Goal: Task Accomplishment & Management: Manage account settings

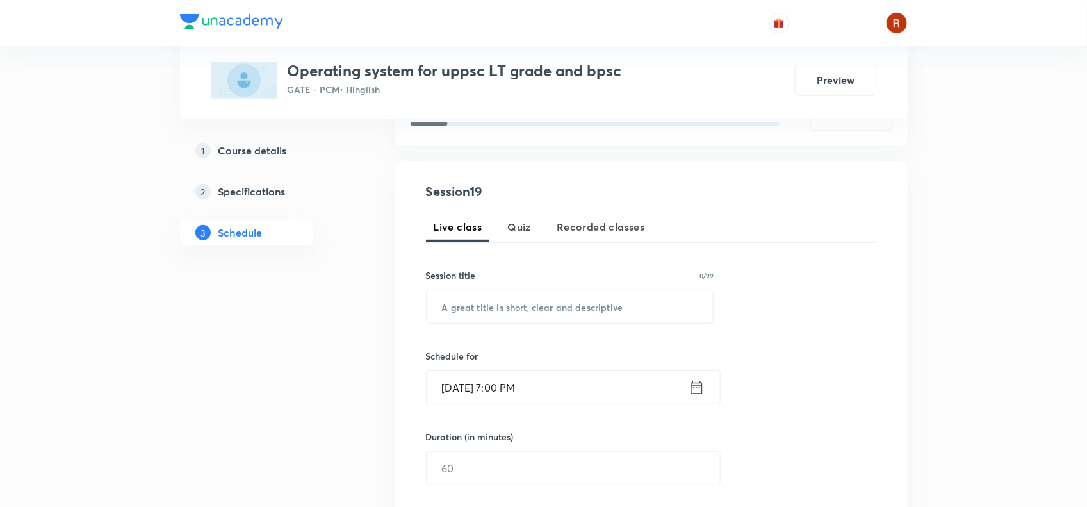
scroll to position [199, 0]
click at [455, 302] on input "text" at bounding box center [570, 305] width 287 height 33
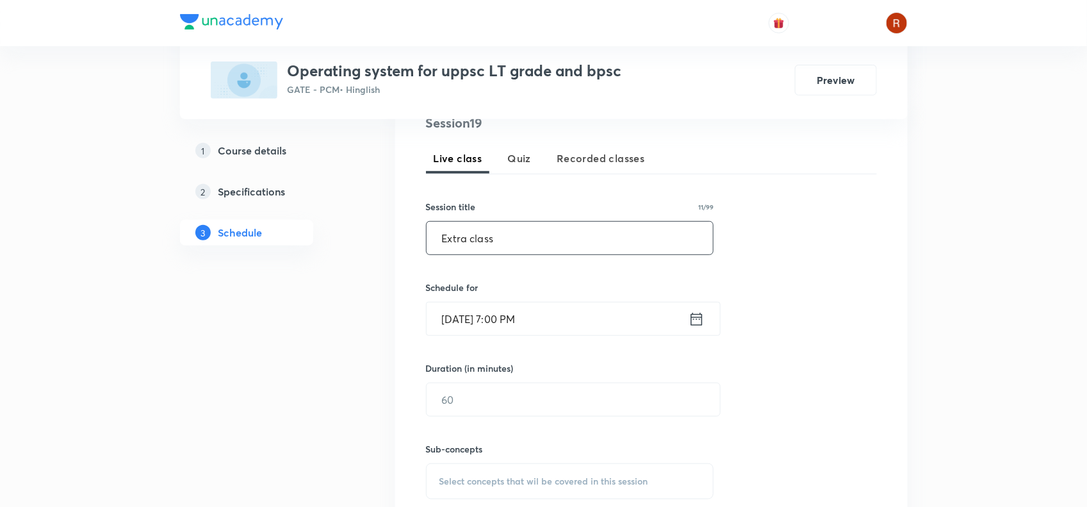
scroll to position [266, 0]
type input "Extra class"
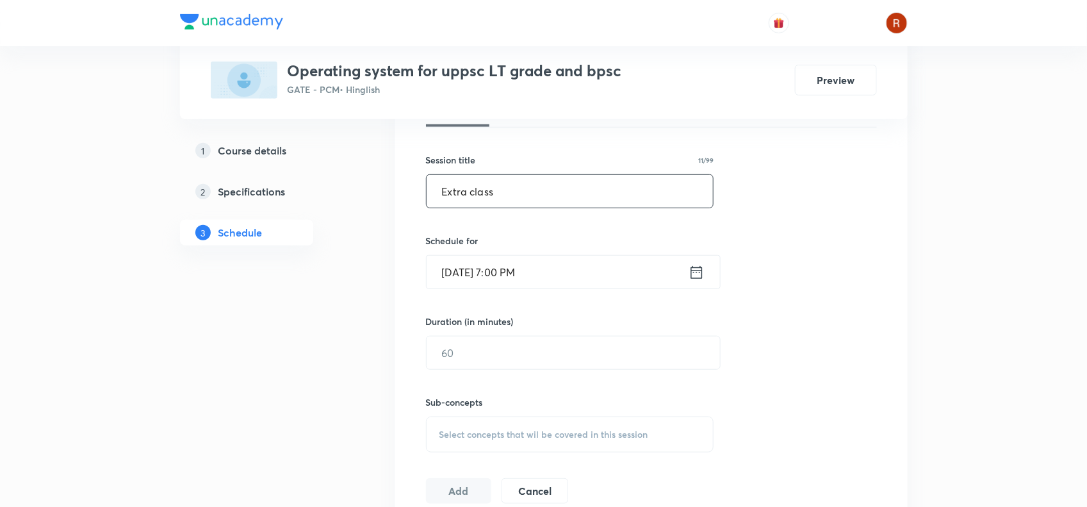
scroll to position [398, 0]
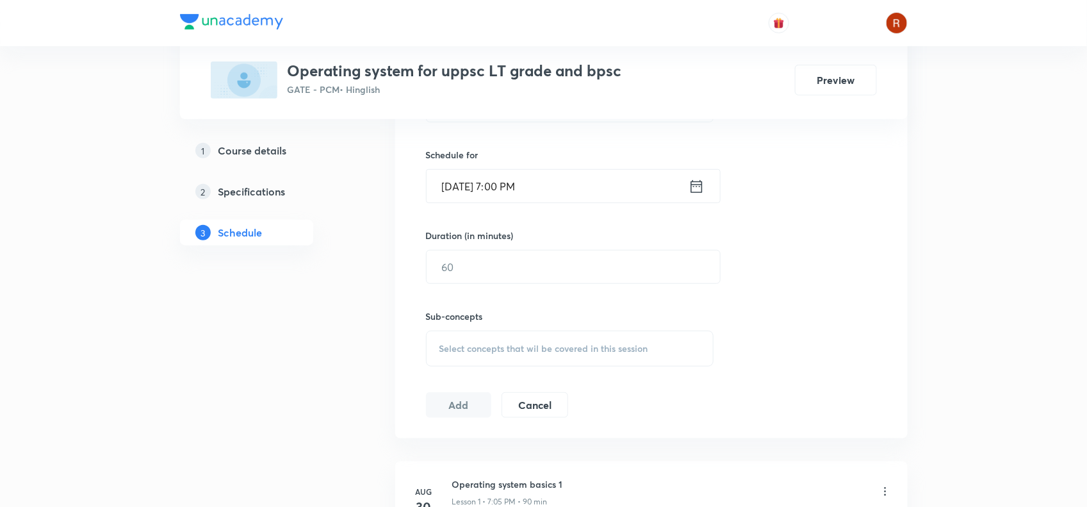
click at [460, 183] on input "[DATE] 7:00 PM" at bounding box center [558, 186] width 262 height 33
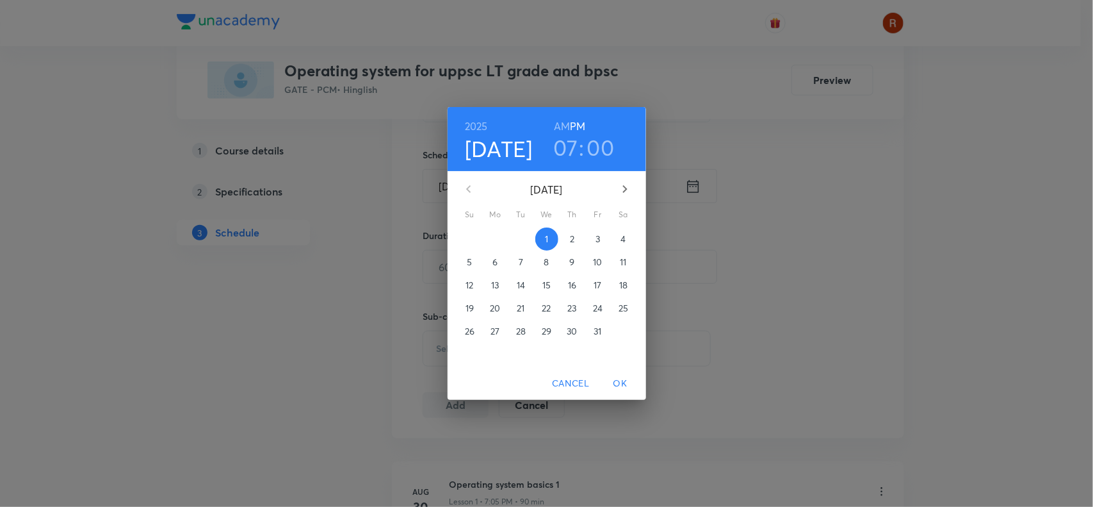
click at [619, 233] on span "4" at bounding box center [623, 239] width 23 height 13
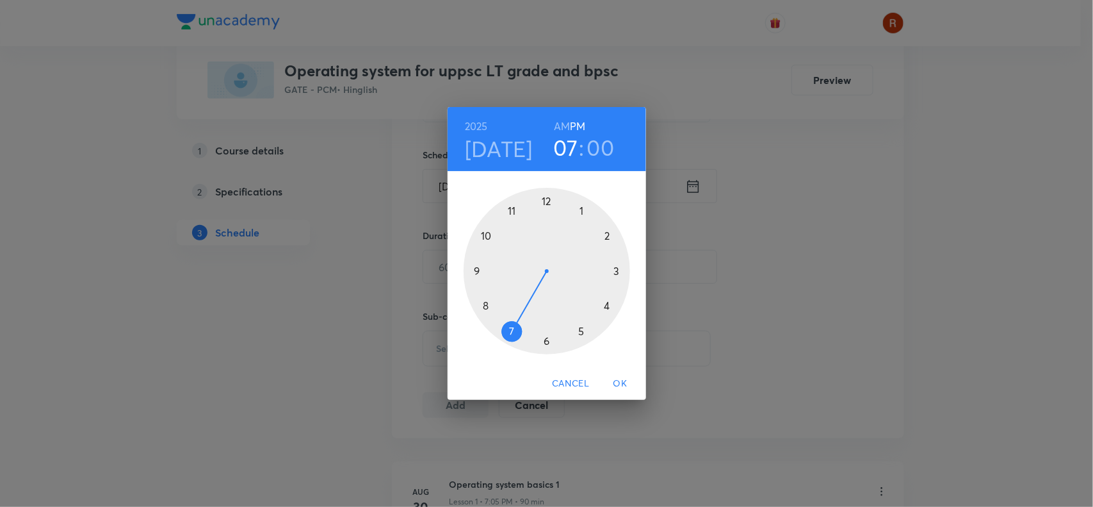
click at [630, 385] on span "OK" at bounding box center [620, 383] width 31 height 16
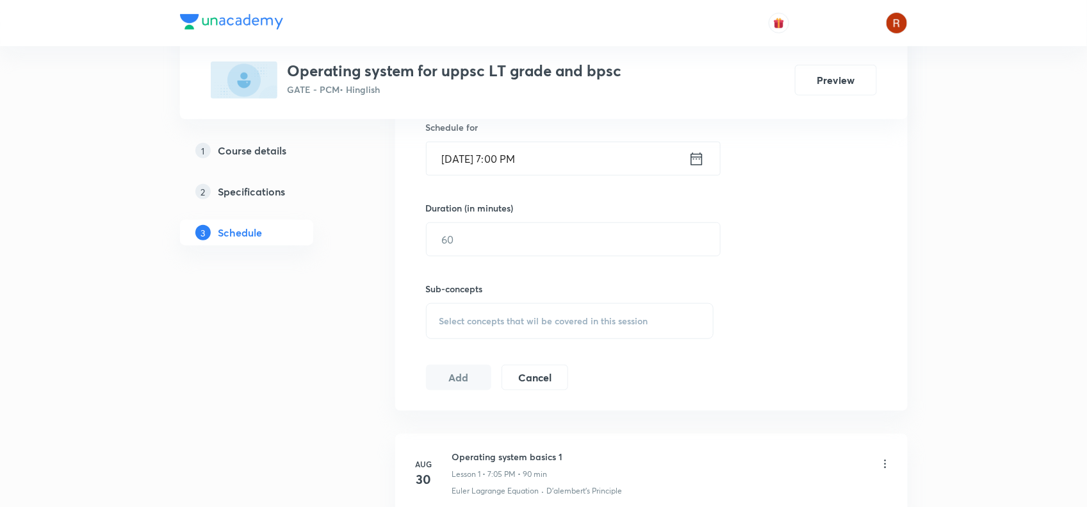
scroll to position [427, 0]
click at [484, 238] on input "text" at bounding box center [573, 238] width 293 height 33
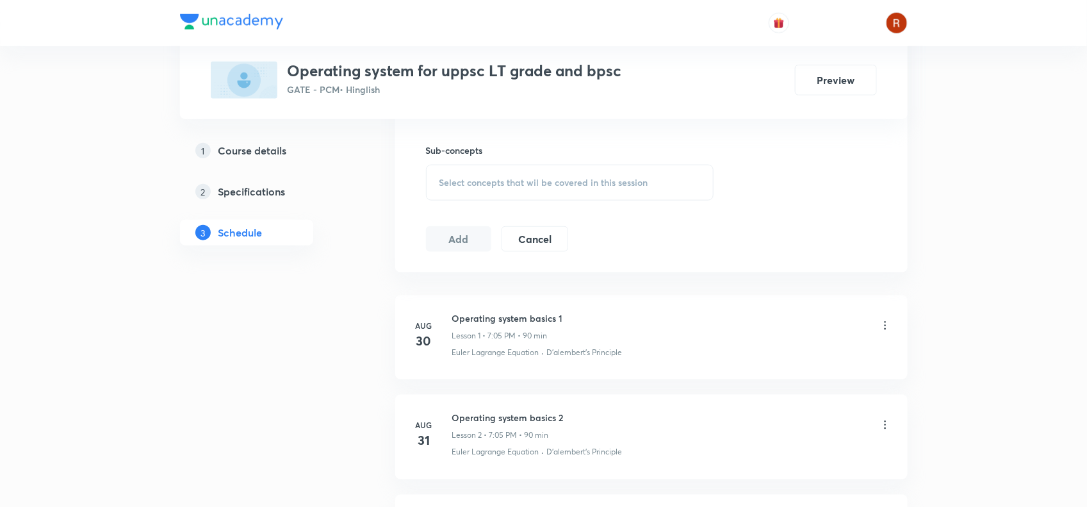
scroll to position [582, 0]
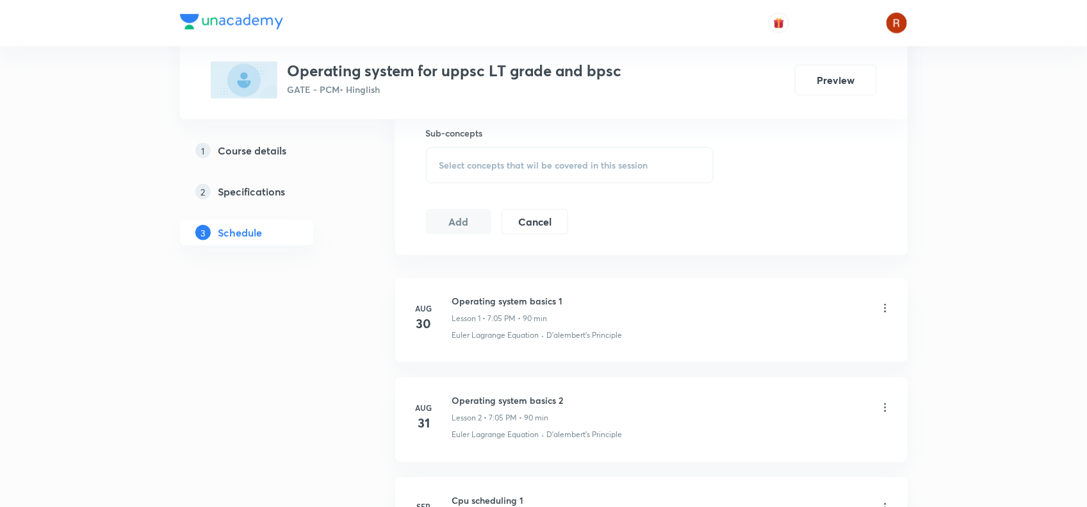
type input "120"
click at [465, 167] on span "Select concepts that wil be covered in this session" at bounding box center [543, 165] width 209 height 10
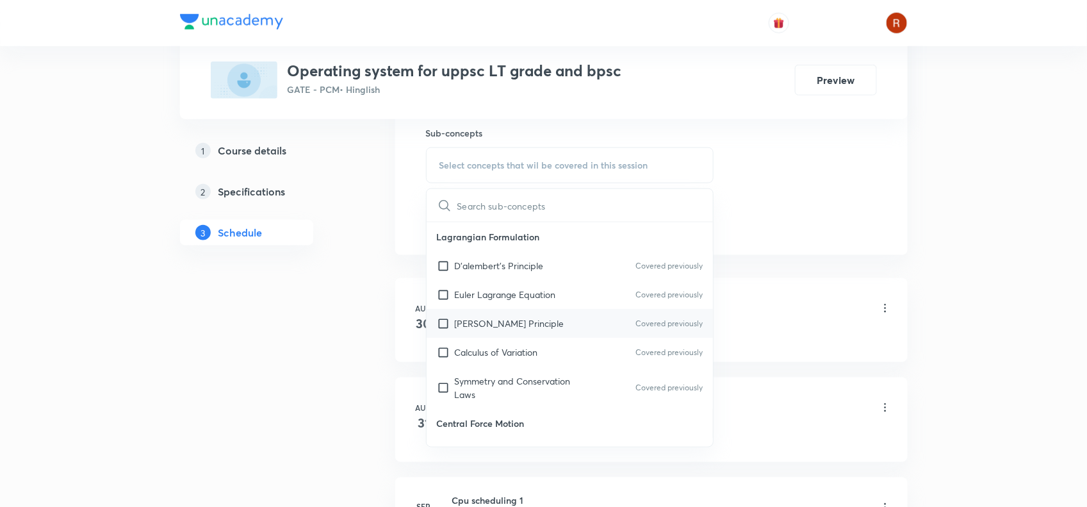
click at [498, 322] on p "[PERSON_NAME] Principle" at bounding box center [510, 322] width 110 height 13
checkbox input "true"
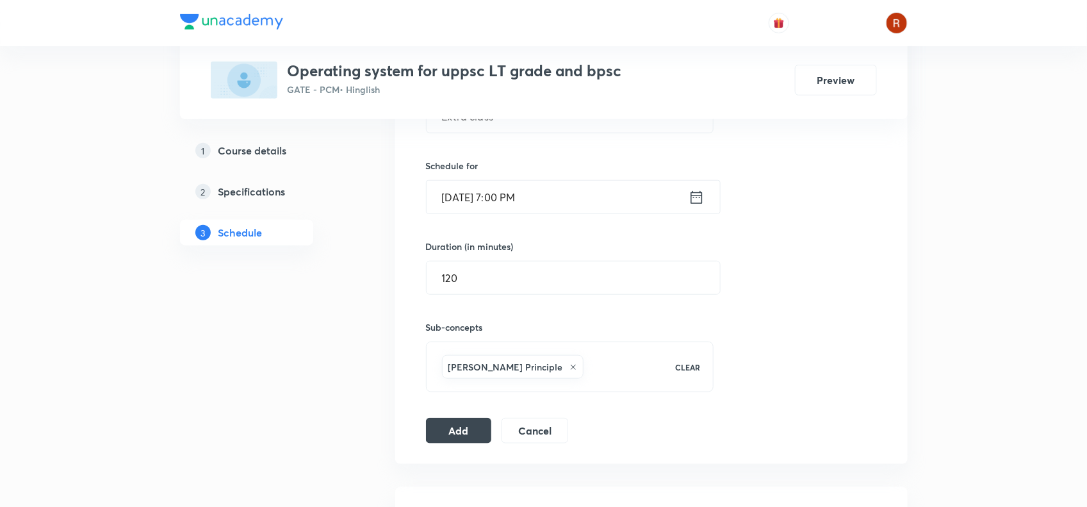
scroll to position [386, 0]
click at [470, 436] on button "Add" at bounding box center [459, 431] width 66 height 26
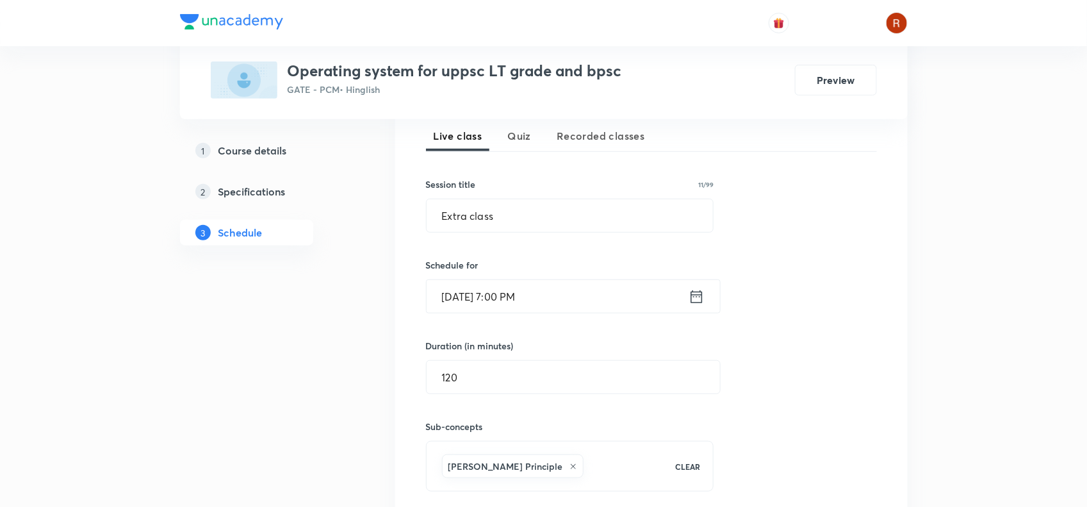
scroll to position [287, 0]
click at [469, 299] on input "[DATE] 7:00 PM" at bounding box center [558, 297] width 262 height 33
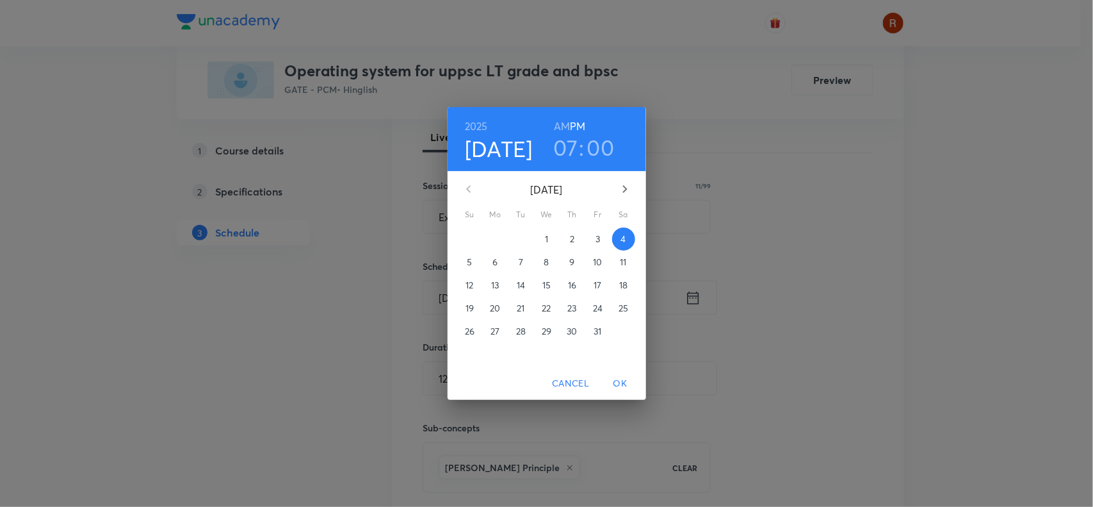
click at [498, 263] on p "6" at bounding box center [495, 262] width 5 height 13
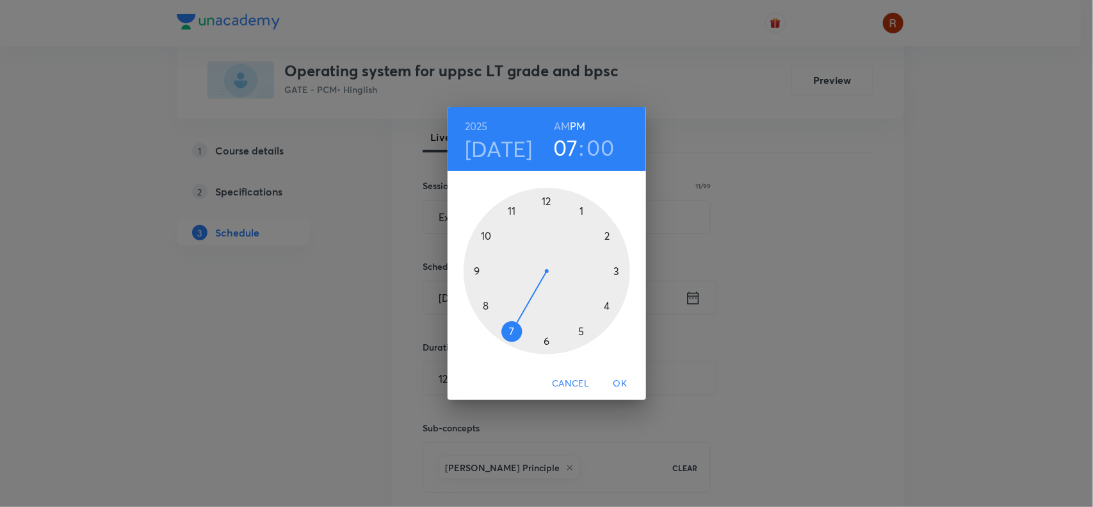
click at [619, 378] on span "OK" at bounding box center [620, 383] width 31 height 16
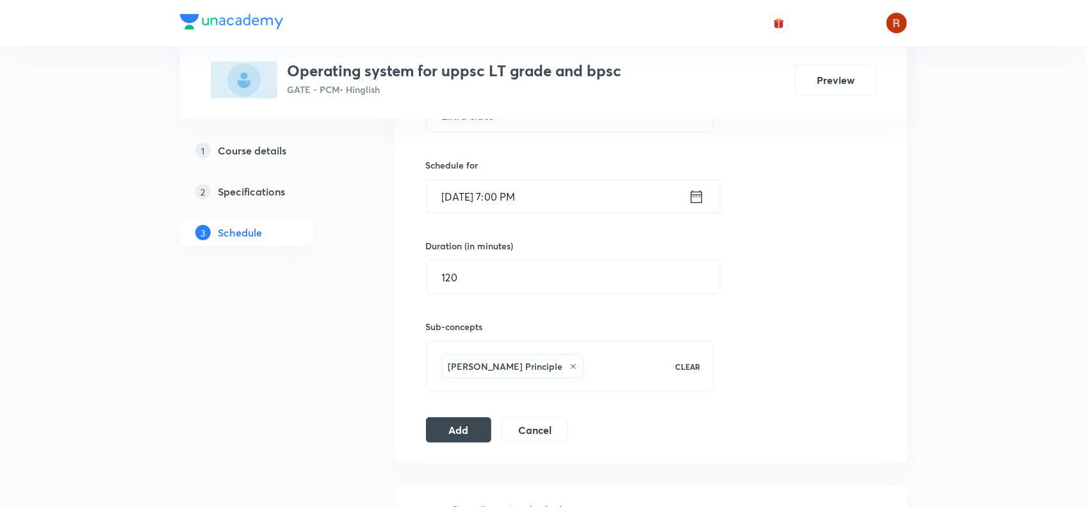
scroll to position [389, 0]
click at [462, 423] on button "Add" at bounding box center [459, 428] width 66 height 26
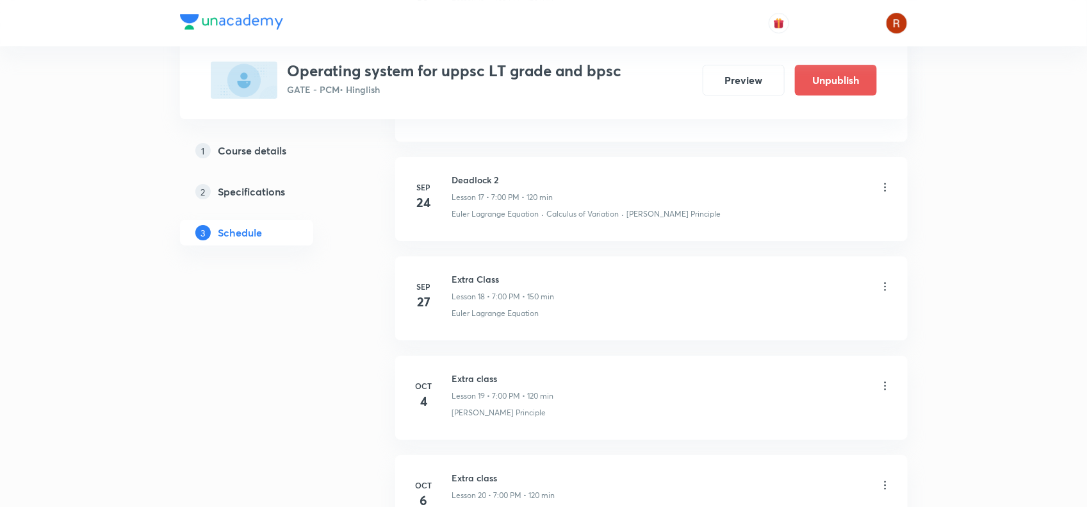
scroll to position [2028, 0]
